Goal: Transaction & Acquisition: Purchase product/service

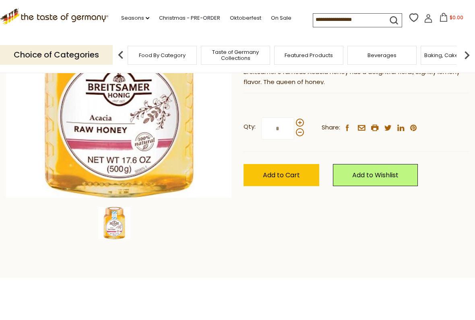
scroll to position [142, 0]
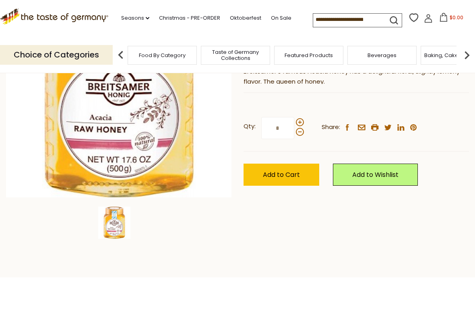
click at [285, 171] on span "Add to Cart" at bounding box center [281, 174] width 37 height 9
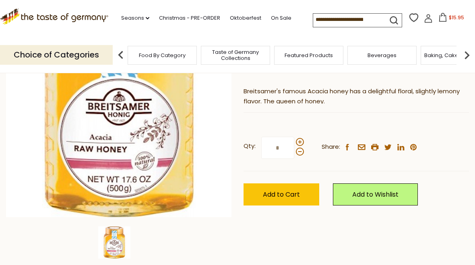
scroll to position [121, 0]
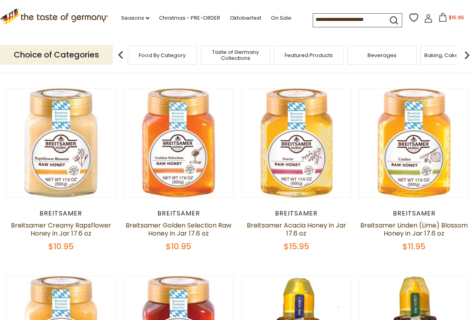
scroll to position [53, 0]
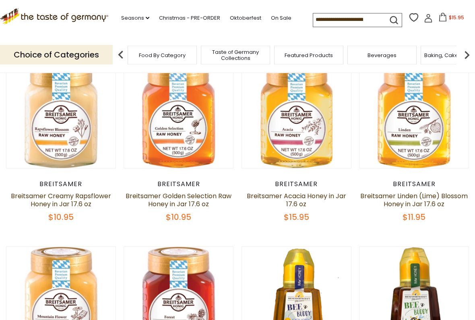
scroll to position [71, 0]
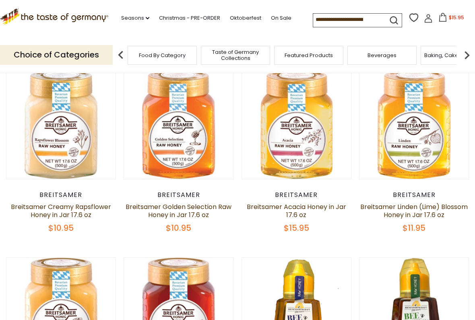
click at [417, 202] on link "Breitsamer Linden (Lime) Blossom Honey in Jar 17.6 oz" at bounding box center [413, 210] width 107 height 17
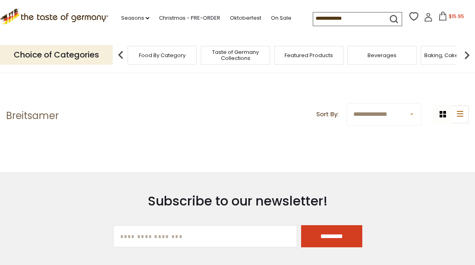
scroll to position [93, 0]
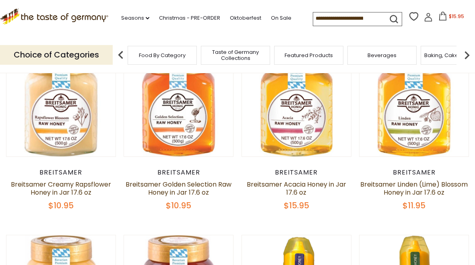
click at [302, 188] on link "Breitsamer Acacia Honey in Jar 17.6 oz" at bounding box center [296, 188] width 99 height 17
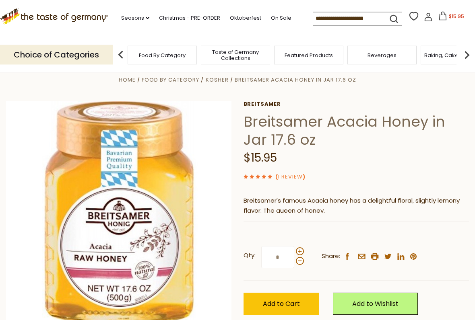
scroll to position [14, 0]
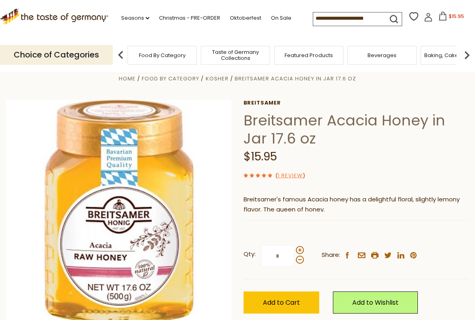
click at [288, 265] on span "Add to Cart" at bounding box center [281, 302] width 37 height 9
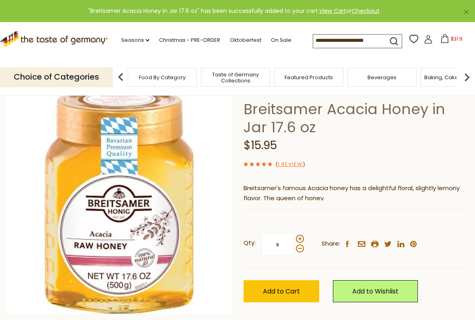
scroll to position [17, 0]
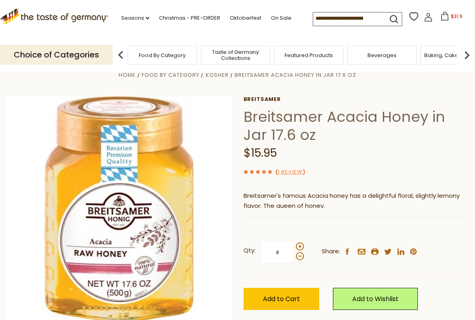
click at [433, 37] on div "Choice of Categories Food By Category Taste of Germany Collections Featured Pro…" at bounding box center [237, 55] width 475 height 36
click at [440, 12] on icon at bounding box center [444, 16] width 9 height 9
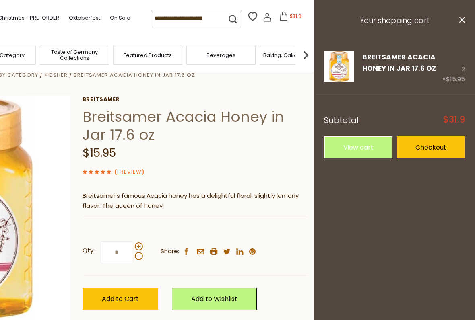
click at [461, 19] on icon at bounding box center [462, 20] width 6 height 6
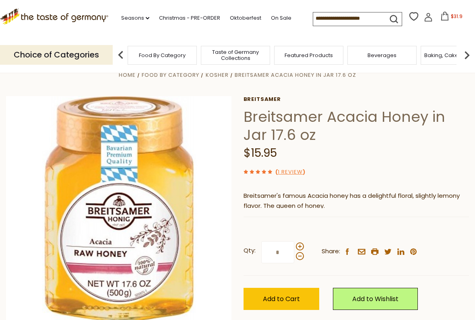
click at [440, 16] on icon at bounding box center [444, 16] width 9 height 9
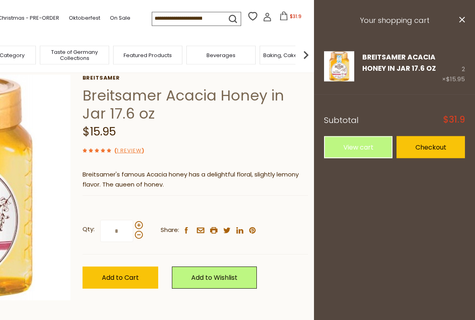
scroll to position [40, 0]
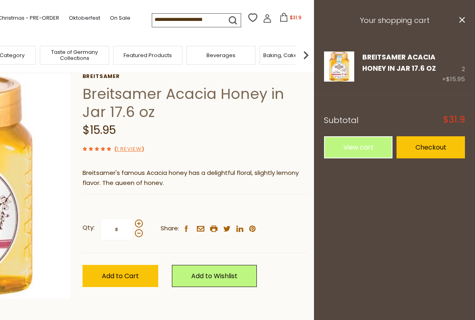
click at [469, 20] on h3 "Your shopping cart" at bounding box center [394, 20] width 161 height 41
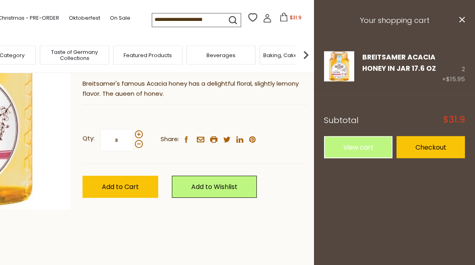
scroll to position [129, 0]
click at [360, 140] on link "View cart" at bounding box center [358, 147] width 68 height 22
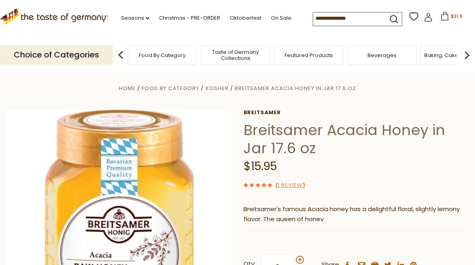
scroll to position [3, 0]
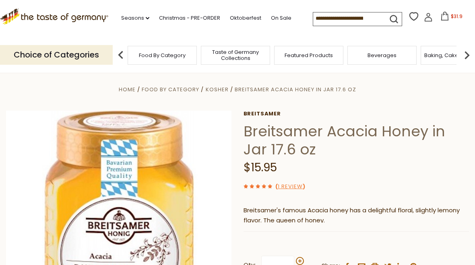
click at [440, 18] on icon at bounding box center [444, 16] width 9 height 9
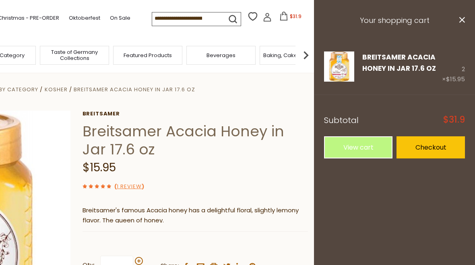
click at [462, 25] on button "close" at bounding box center [461, 21] width 6 height 10
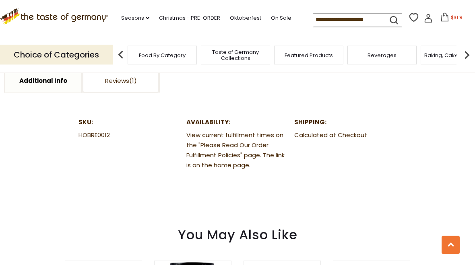
scroll to position [341, 0]
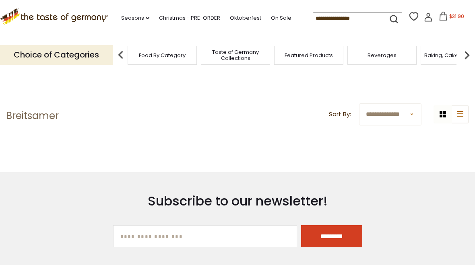
scroll to position [93, 0]
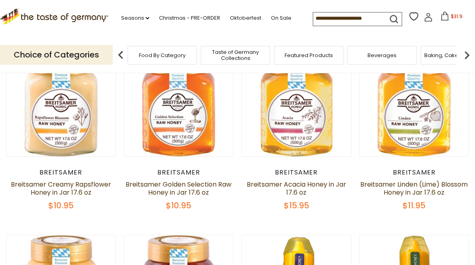
click at [412, 161] on article "Quick View Breitsamer Breitsamer Linden (Lime) Blossom Honey in Jar 17.6 oz $11…" at bounding box center [414, 129] width 110 height 164
click at [411, 183] on link "Breitsamer Linden (Lime) Blossom Honey in Jar 17.6 oz" at bounding box center [413, 188] width 107 height 17
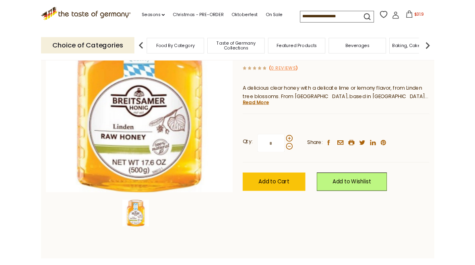
scroll to position [106, 0]
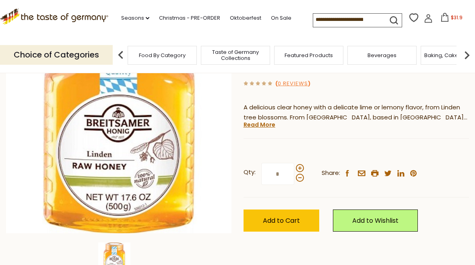
click at [259, 123] on link "Read More" at bounding box center [259, 125] width 32 height 8
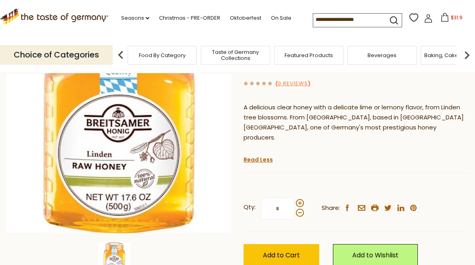
click at [288, 251] on span "Add to Cart" at bounding box center [281, 255] width 37 height 9
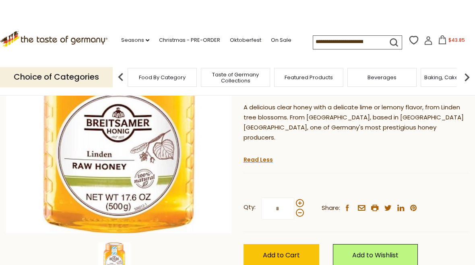
click at [425, 59] on div "Choice of Categories Food By Category Taste of Germany Collections Featured Pro…" at bounding box center [237, 77] width 475 height 36
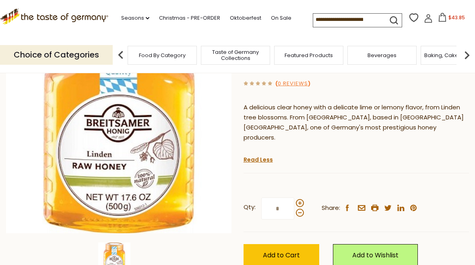
click at [438, 20] on icon at bounding box center [442, 17] width 9 height 9
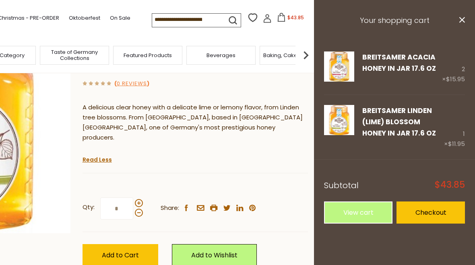
click at [358, 215] on link "View cart" at bounding box center [358, 212] width 68 height 22
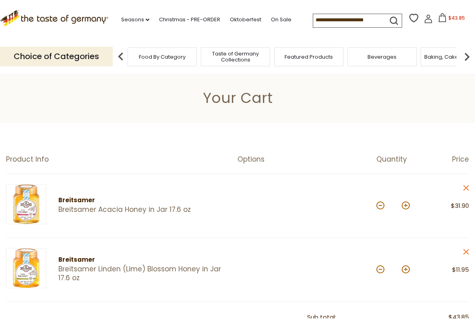
scroll to position [32, 0]
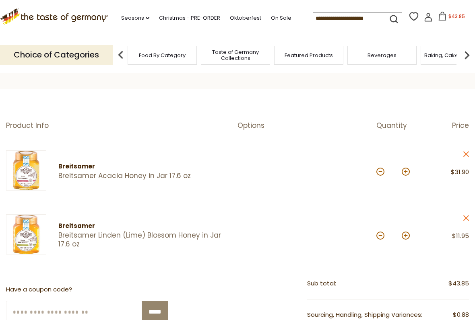
click at [383, 170] on button at bounding box center [380, 172] width 8 height 8
type input "*"
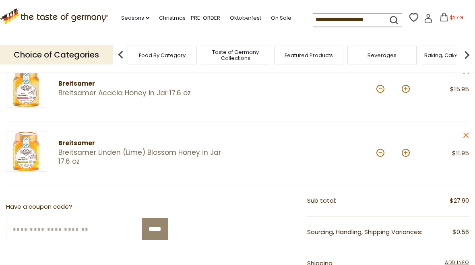
scroll to position [113, 0]
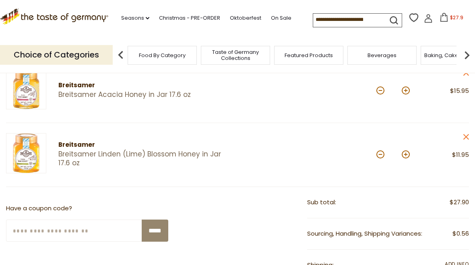
click at [19, 91] on img at bounding box center [26, 89] width 40 height 40
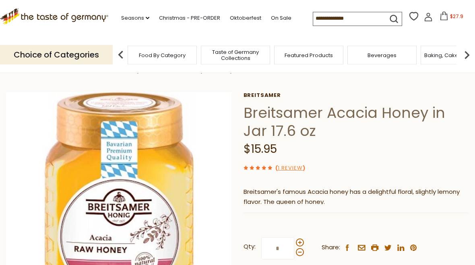
scroll to position [2, 0]
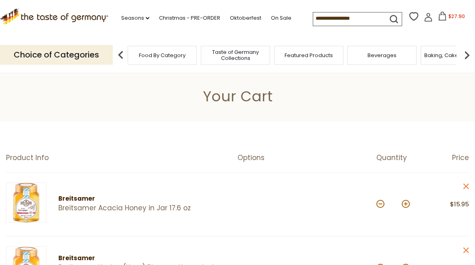
scroll to position [113, 0]
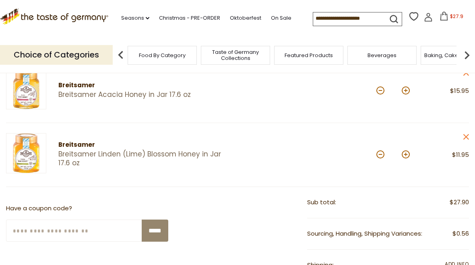
click at [33, 160] on img at bounding box center [26, 153] width 40 height 40
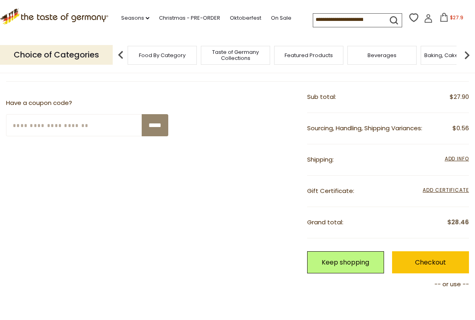
scroll to position [242, 0]
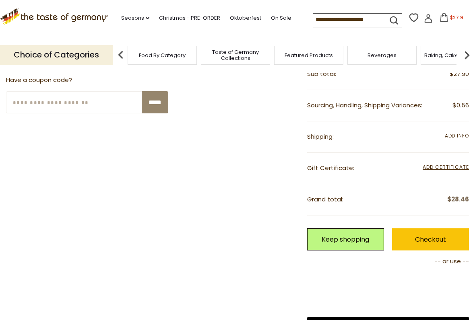
click at [428, 239] on link "Checkout" at bounding box center [430, 239] width 77 height 22
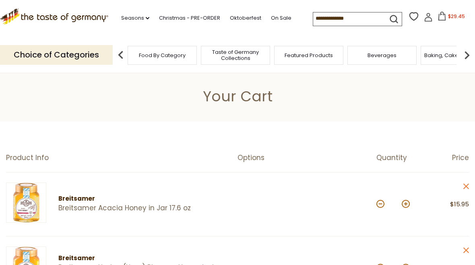
scroll to position [264, 0]
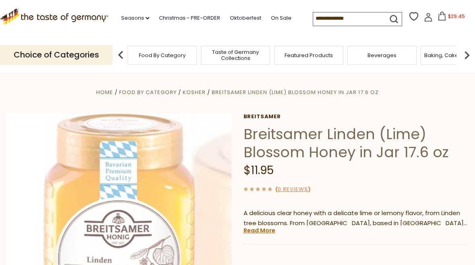
scroll to position [106, 0]
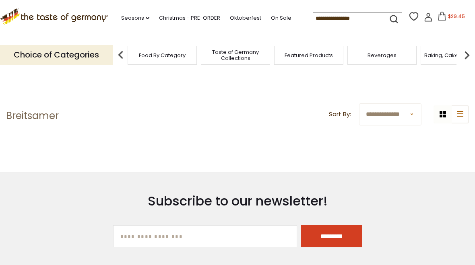
scroll to position [93, 0]
